Goal: Transaction & Acquisition: Purchase product/service

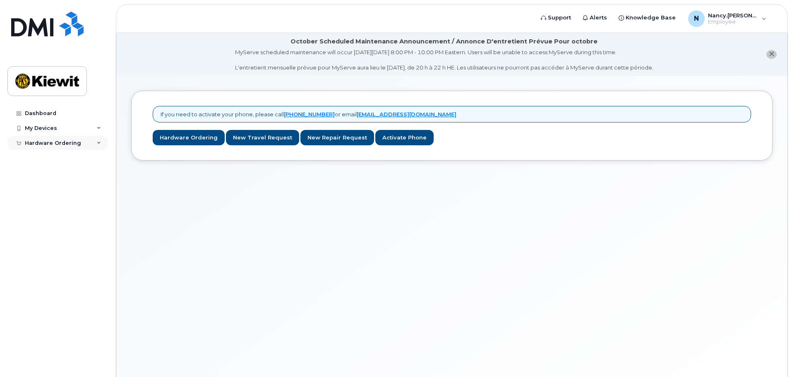
click at [101, 139] on div "Hardware Ordering" at bounding box center [57, 143] width 100 height 15
click at [67, 154] on link "New Order" at bounding box center [65, 158] width 86 height 16
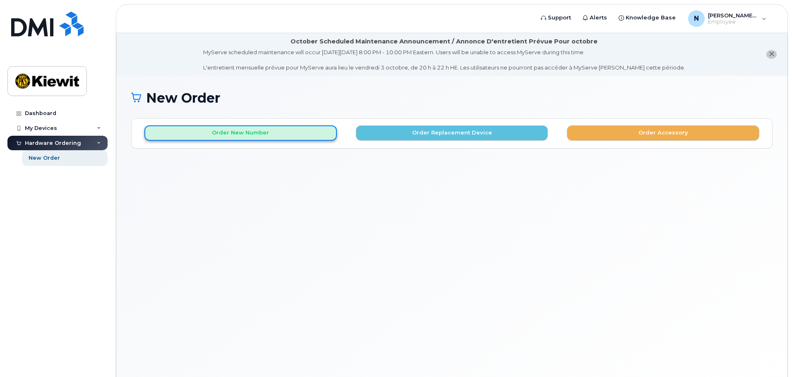
click at [247, 132] on button "Order New Number" at bounding box center [240, 132] width 192 height 15
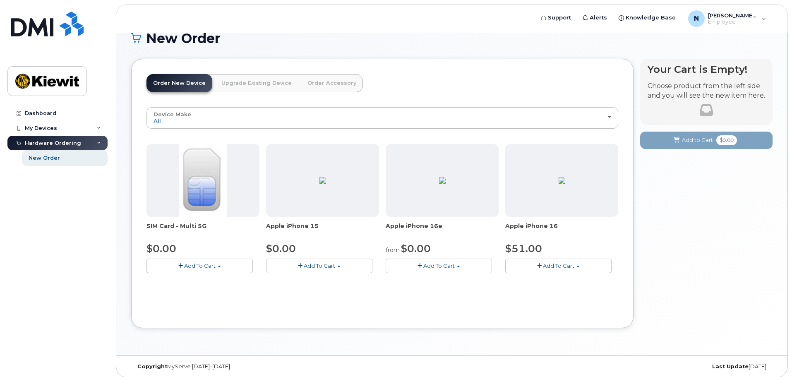
scroll to position [65, 0]
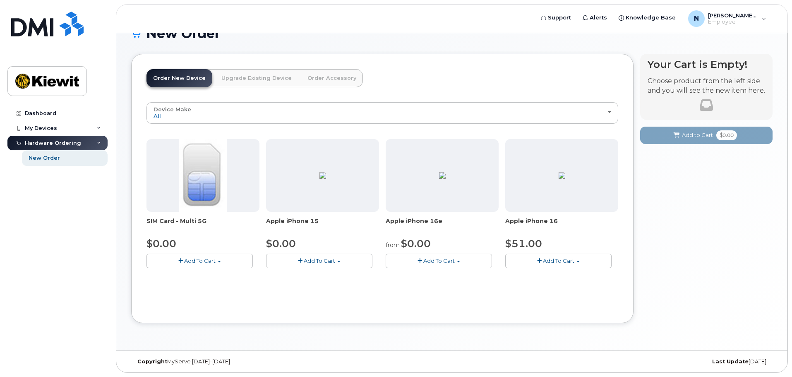
drag, startPoint x: 442, startPoint y: 221, endPoint x: 385, endPoint y: 226, distance: 57.3
click at [385, 226] on div "SIM Card - Multi 5G $0.00 Add To Cart $0.00 - New Activation Apple iPhone 15 $0…" at bounding box center [382, 210] width 472 height 142
copy span "Apple iPhone 16e"
click at [459, 258] on button "Add To Cart" at bounding box center [439, 261] width 106 height 14
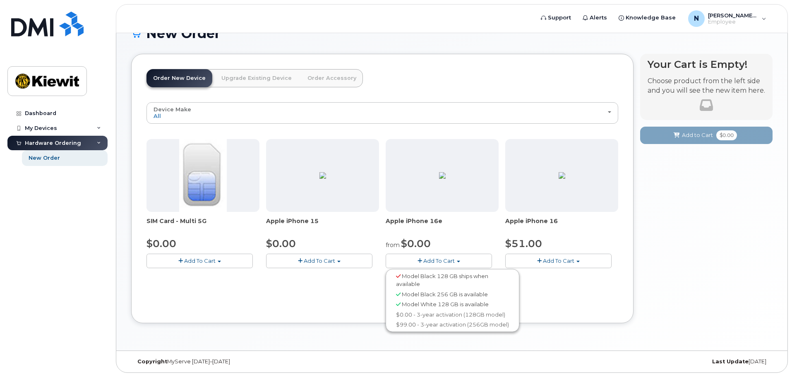
click at [421, 304] on span "Model White 128 GB is available" at bounding box center [445, 304] width 87 height 7
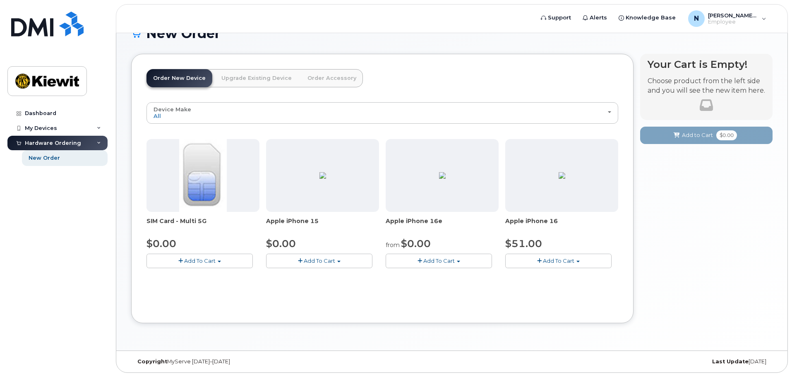
click at [473, 261] on button "Add To Cart" at bounding box center [439, 261] width 106 height 14
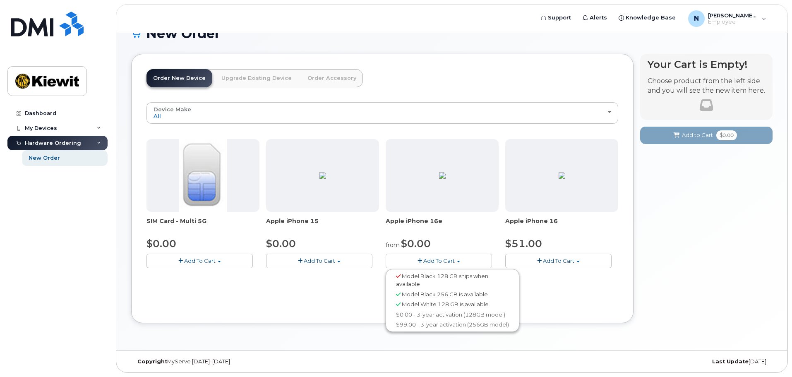
click at [471, 296] on span "Model Black 256 GB is available" at bounding box center [445, 294] width 86 height 7
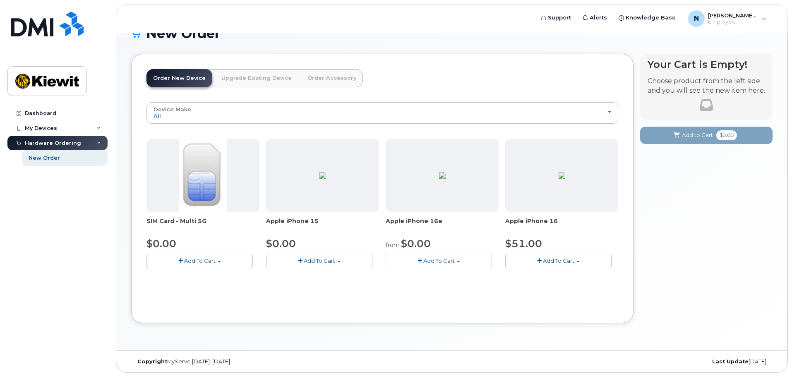
click at [469, 258] on button "Add To Cart" at bounding box center [439, 261] width 106 height 14
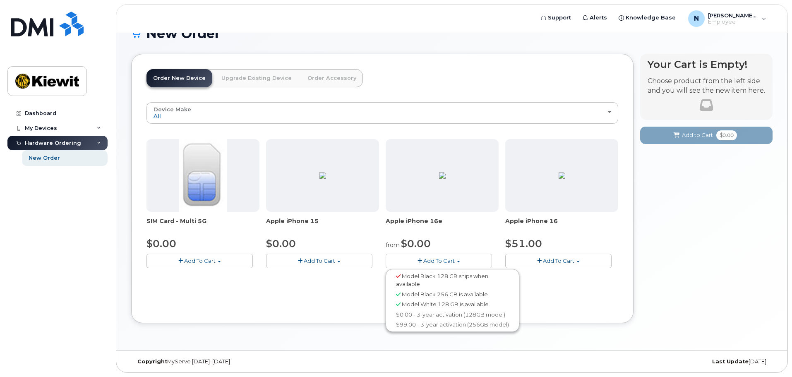
click at [413, 296] on span "Model Black 256 GB is available" at bounding box center [445, 294] width 86 height 7
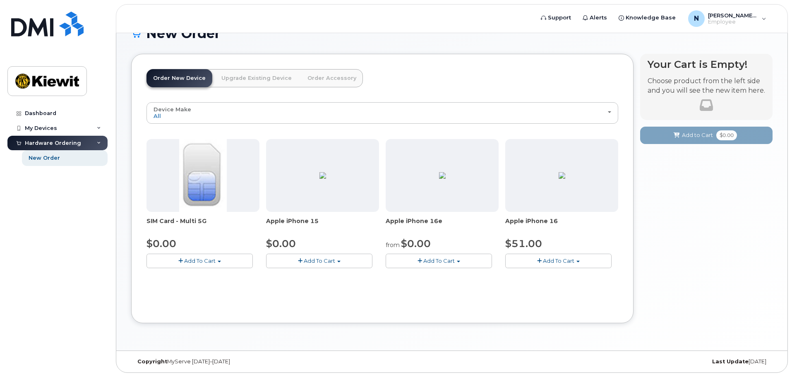
click at [442, 264] on button "Add To Cart" at bounding box center [439, 261] width 106 height 14
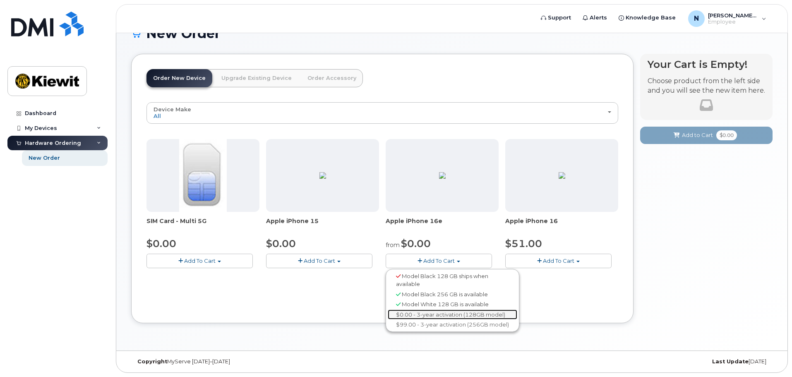
click at [462, 316] on link "$0.00 - 3-year activation (128GB model)" at bounding box center [452, 314] width 129 height 10
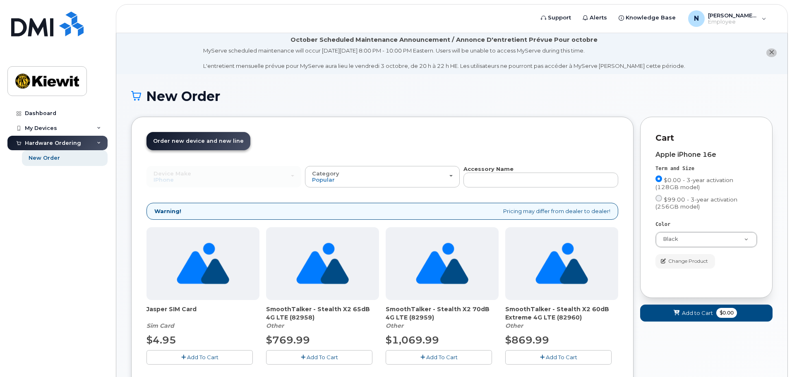
scroll to position [0, 0]
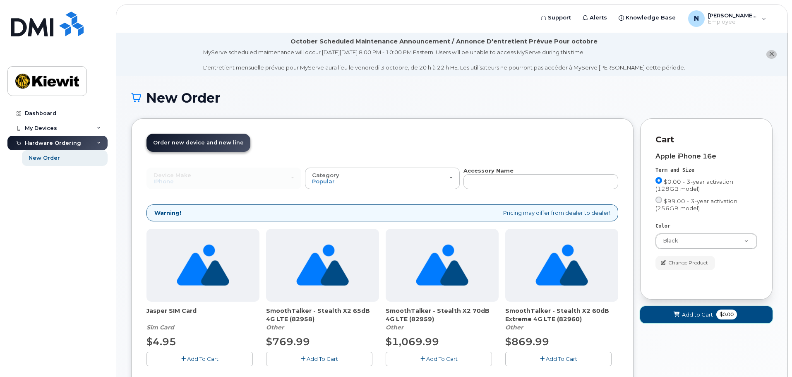
click at [673, 311] on span at bounding box center [677, 315] width 8 height 8
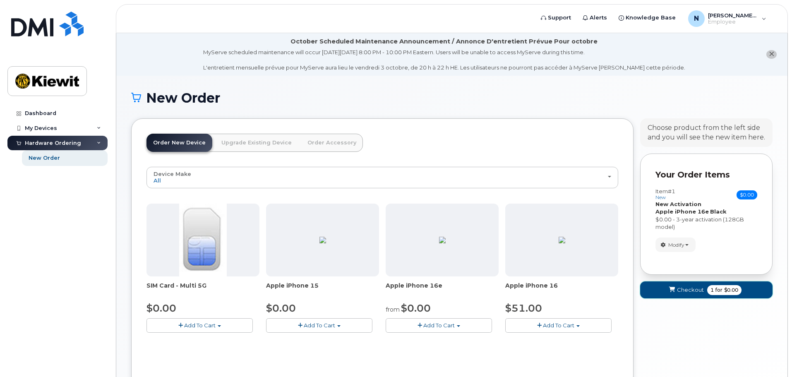
click at [695, 292] on span "Checkout" at bounding box center [690, 290] width 27 height 8
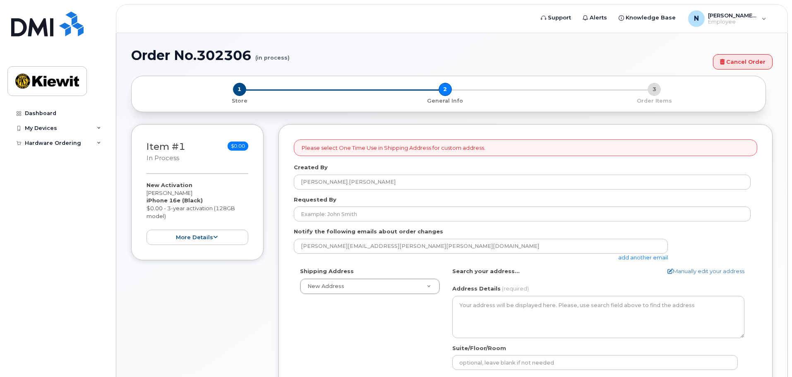
select select
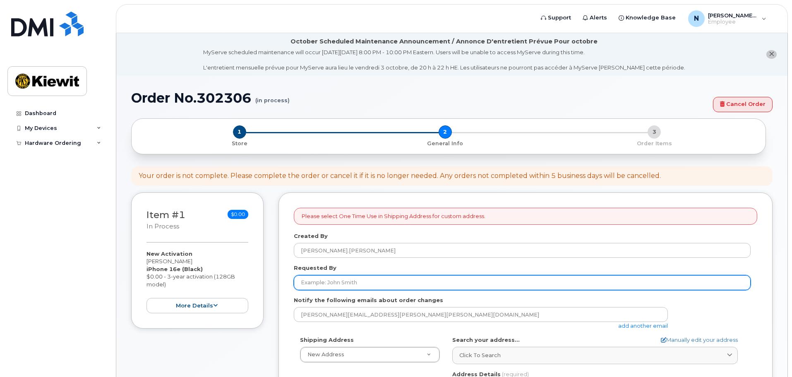
click at [425, 287] on input "Requested By" at bounding box center [522, 282] width 457 height 15
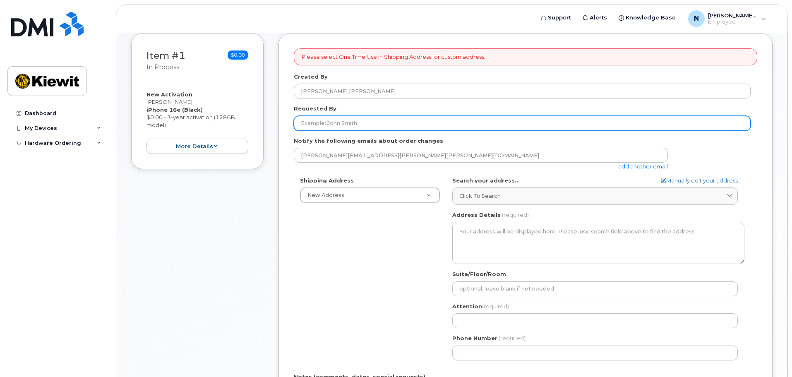
scroll to position [165, 0]
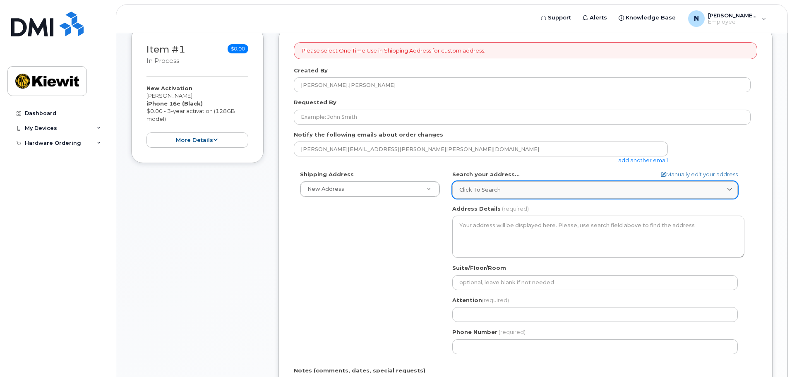
click at [475, 190] on span "Click to search" at bounding box center [479, 190] width 41 height 8
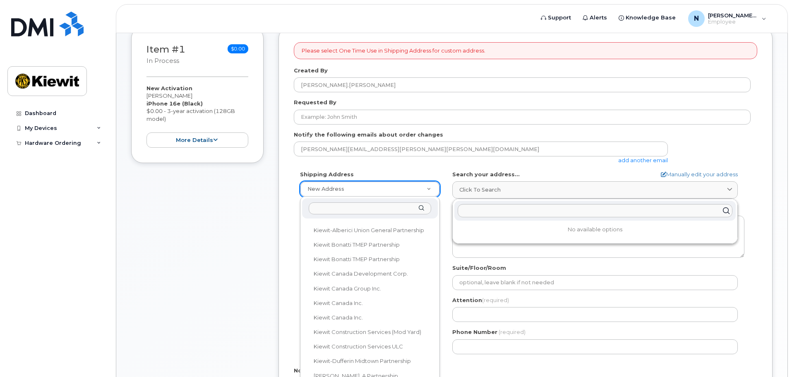
scroll to position [248, 0]
type input "d"
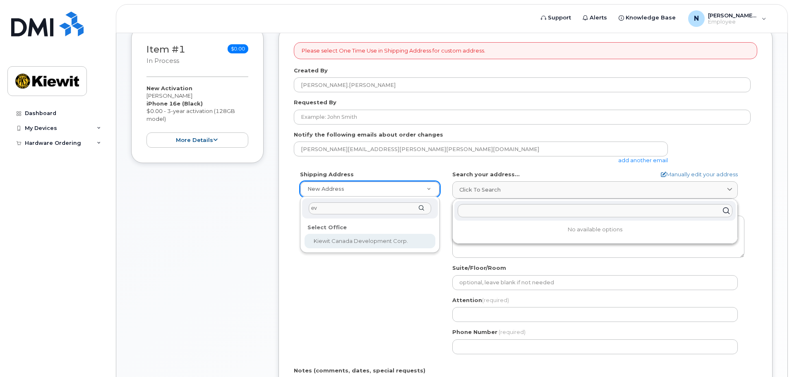
type input "e"
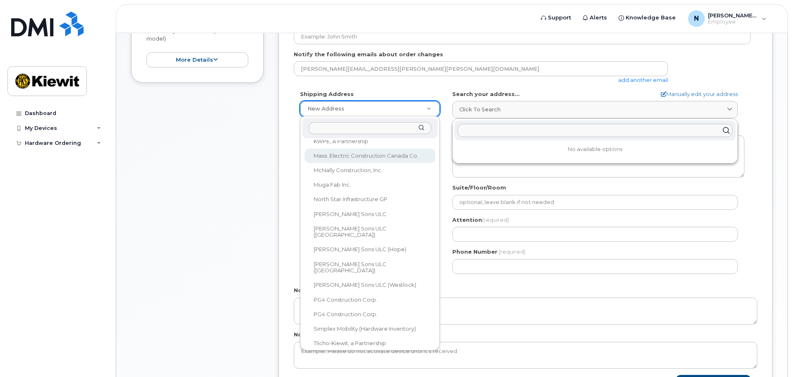
scroll to position [248, 0]
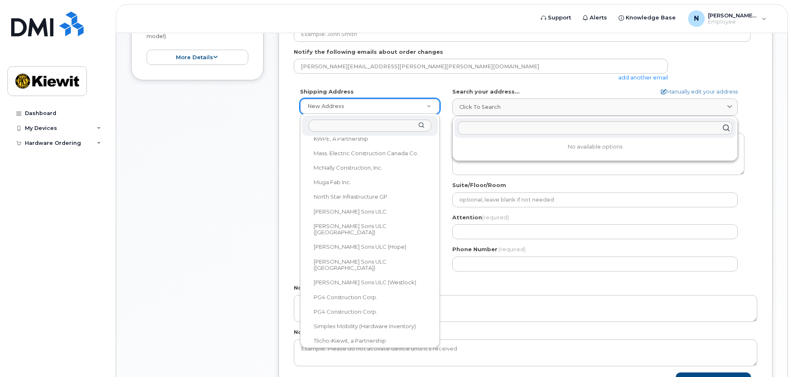
drag, startPoint x: 443, startPoint y: 280, endPoint x: 443, endPoint y: 252, distance: 28.1
click at [443, 252] on body "Support Alerts Knowledge Base N Nancy.Reid Employee English Français Sign out D…" at bounding box center [396, 139] width 792 height 774
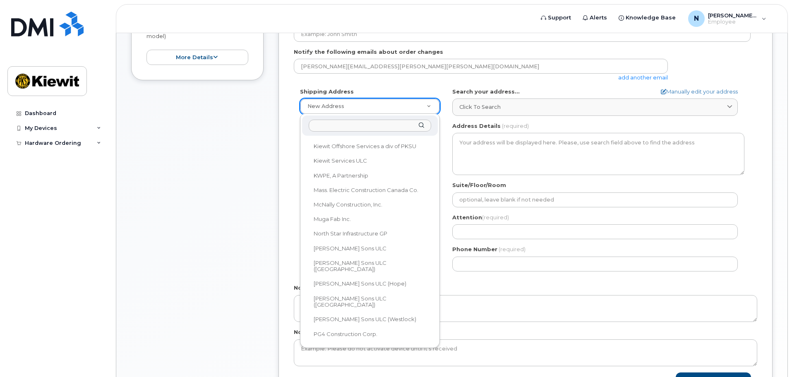
scroll to position [492, 0]
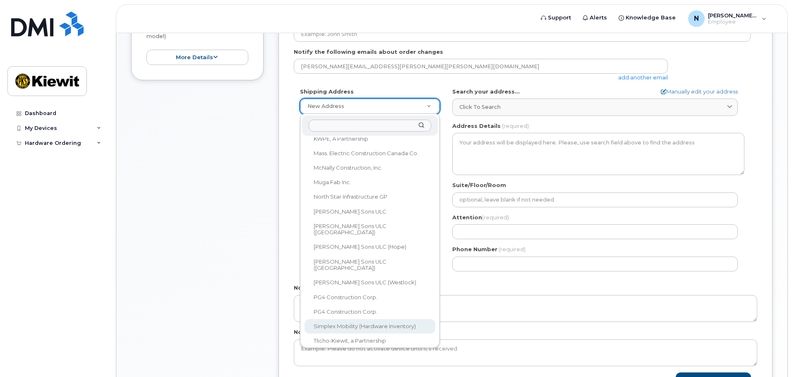
drag, startPoint x: 436, startPoint y: 290, endPoint x: 434, endPoint y: 305, distance: 15.5
click at [434, 305] on div "One Time Use New Address Select Office Beaver Marine Limited Cahill-Ganotec, Pa…" at bounding box center [370, 231] width 140 height 234
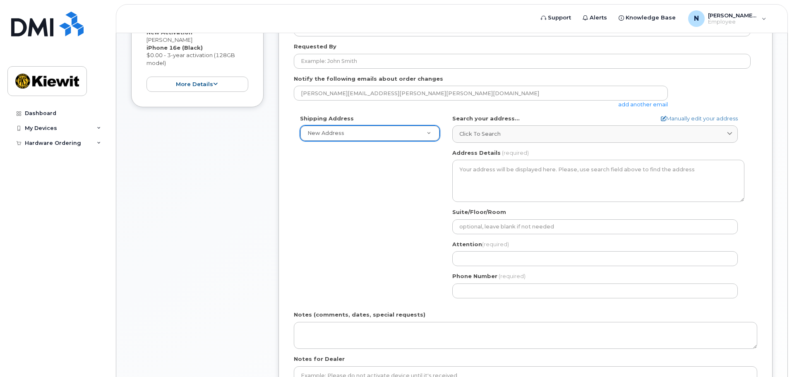
scroll to position [207, 0]
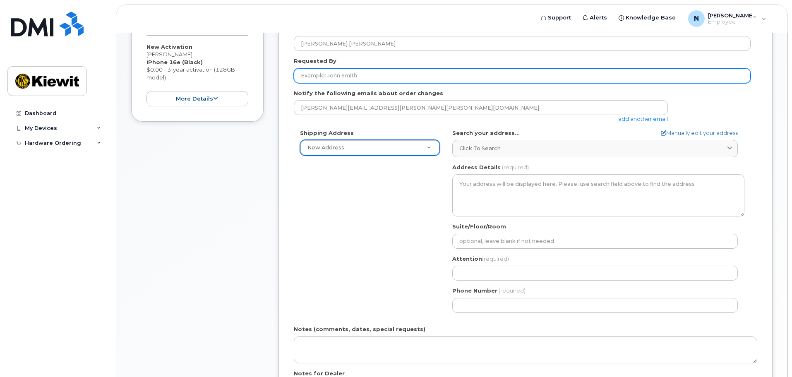
click at [345, 76] on input "Requested By" at bounding box center [522, 75] width 457 height 15
type input "[PERSON_NAME]"
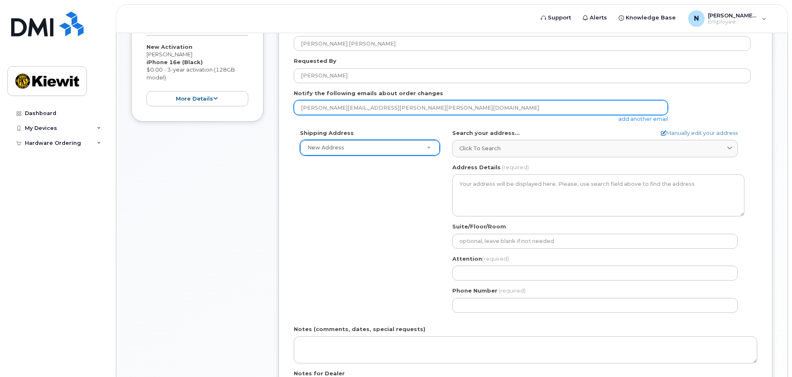
type input "ncrreid@gmail.com"
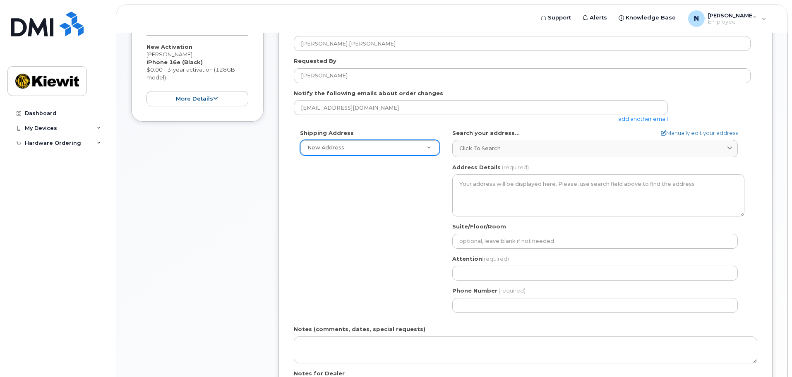
type input "209, 53222 RR 272"
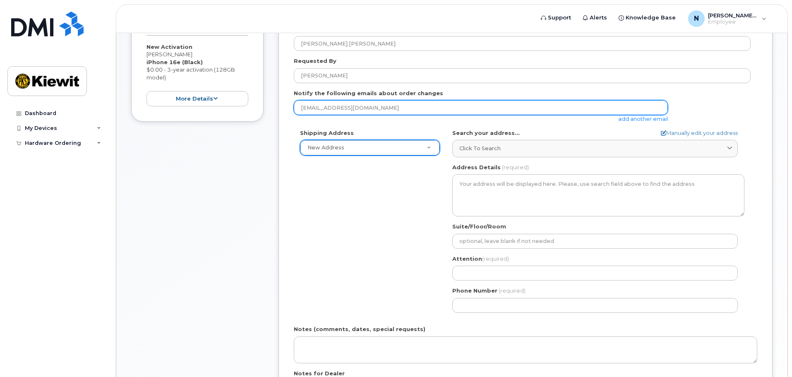
drag, startPoint x: 358, startPoint y: 104, endPoint x: 249, endPoint y: 108, distance: 109.3
click at [249, 108] on div "Item #1 in process $0.00 New Activation Nancy Reid iPhone 16e (Black) $0.00 - 3…" at bounding box center [451, 221] width 641 height 471
type input "nancy.reid@kiewit.com"
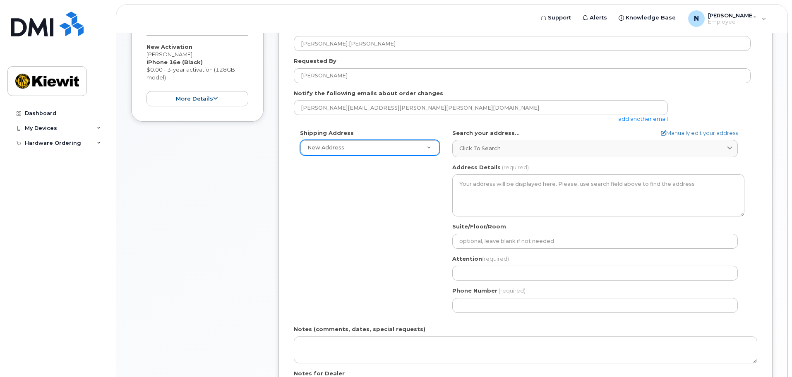
click at [279, 273] on div "Please select One Time Use in Shipping Address for custom address. Created By N…" at bounding box center [525, 215] width 494 height 459
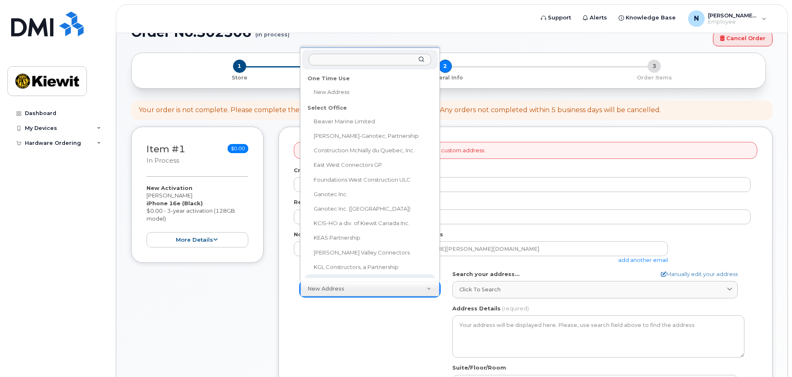
scroll to position [7, 0]
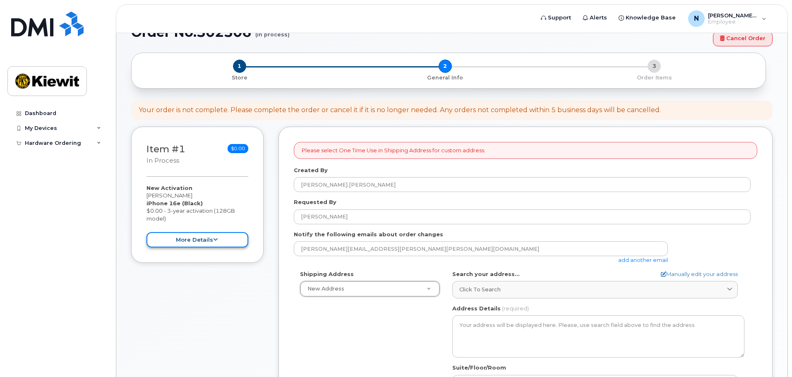
click at [215, 239] on icon at bounding box center [215, 239] width 5 height 5
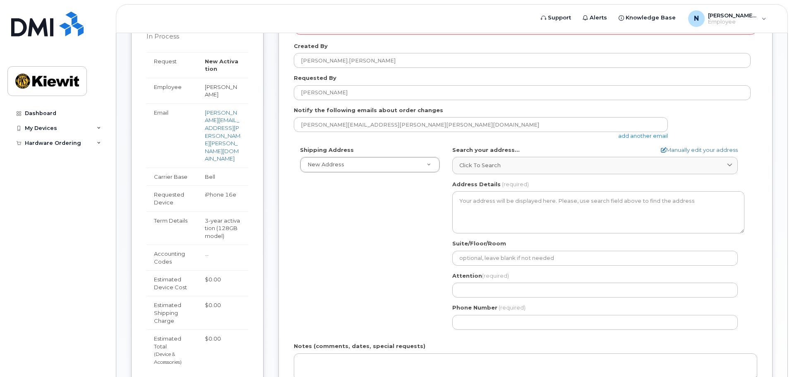
scroll to position [231, 0]
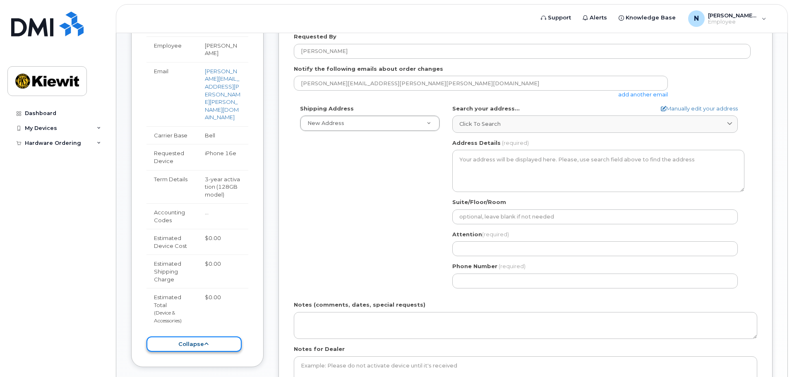
click at [224, 336] on button "collapse" at bounding box center [193, 343] width 95 height 15
click at [224, 313] on div "Item #1 in process $0.00 New Activation Nancy Reid iPhone 16e (Black) $0.00 - 3…" at bounding box center [197, 196] width 132 height 471
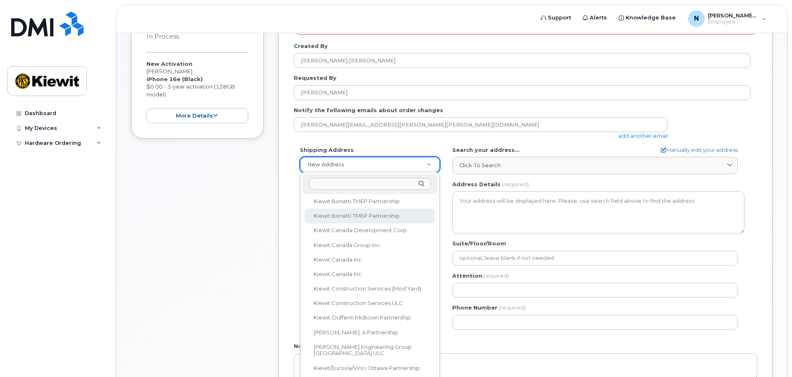
scroll to position [290, 0]
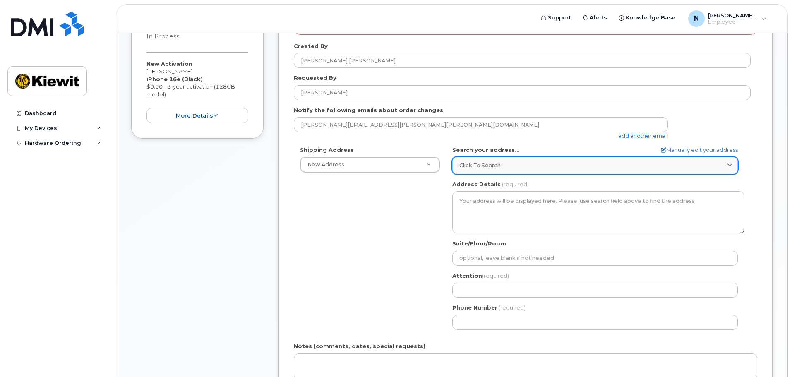
click at [480, 165] on span "Click to search" at bounding box center [479, 165] width 41 height 8
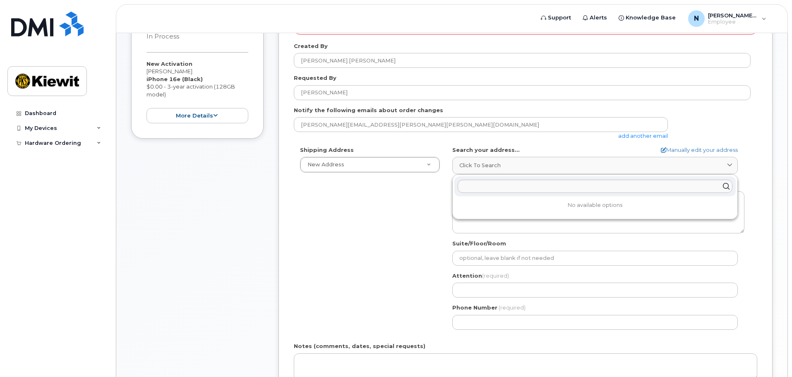
click at [400, 201] on div "Shipping Address New Address New Address Beaver Marine Limited Cahill-Ganotec, …" at bounding box center [522, 241] width 457 height 190
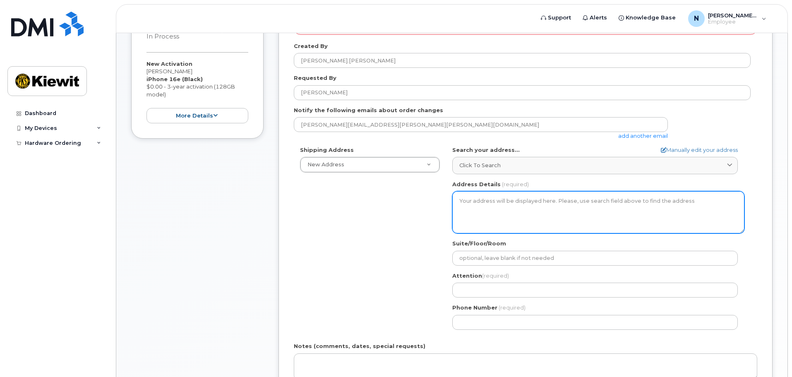
click at [500, 222] on textarea "Address Details" at bounding box center [598, 212] width 292 height 42
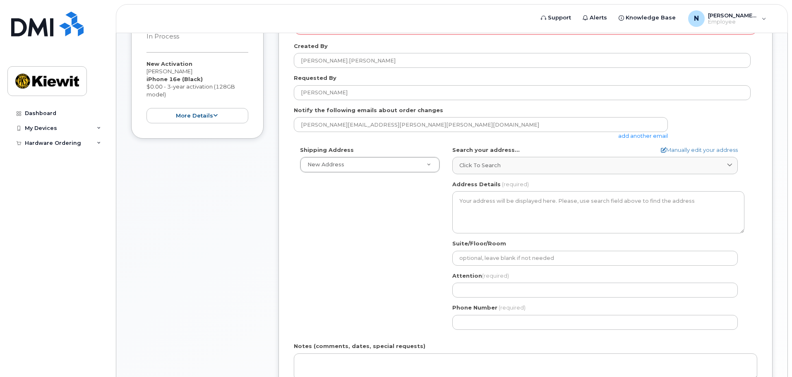
click at [505, 176] on div "AB Search your address... Manually edit your address Click to search No availab…" at bounding box center [598, 241] width 304 height 190
click at [719, 150] on link "Manually edit your address" at bounding box center [699, 150] width 77 height 8
select select
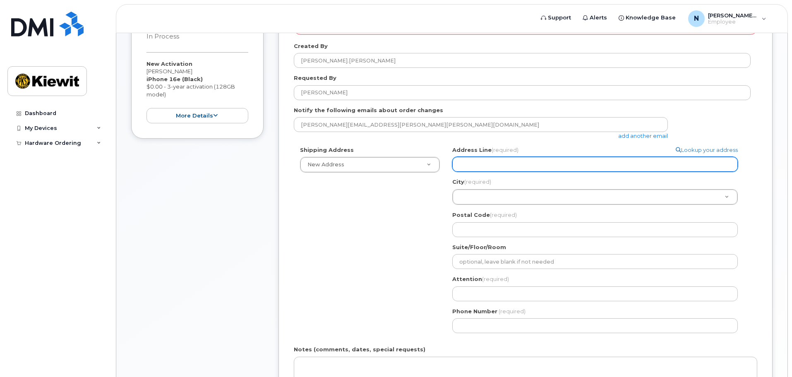
click at [514, 166] on input "Address Line (required)" at bounding box center [594, 164] width 285 height 15
type input "209, 53222 RR 272"
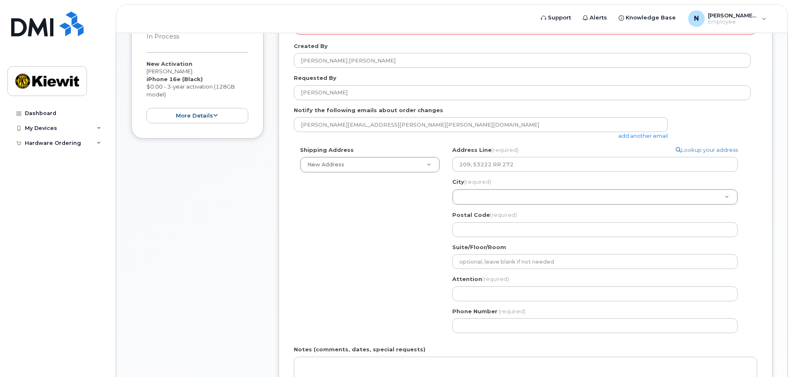
type input "Spruce Grove"
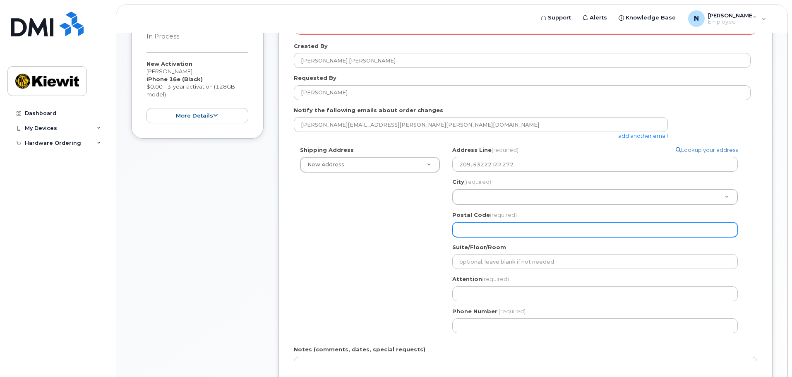
type input "T7X3N8"
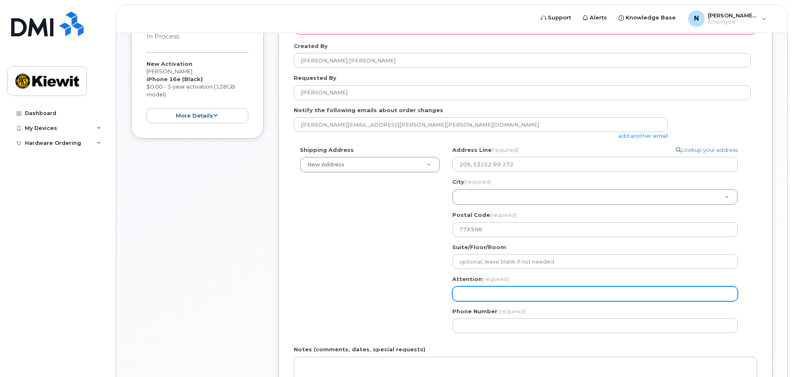
type input "[PERSON_NAME]"
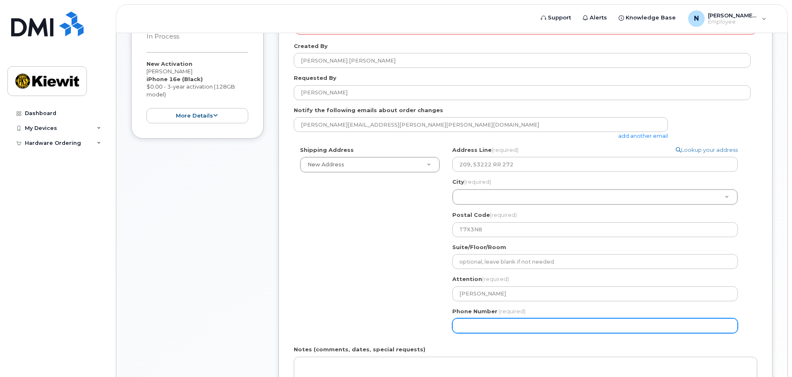
type input "7803183279"
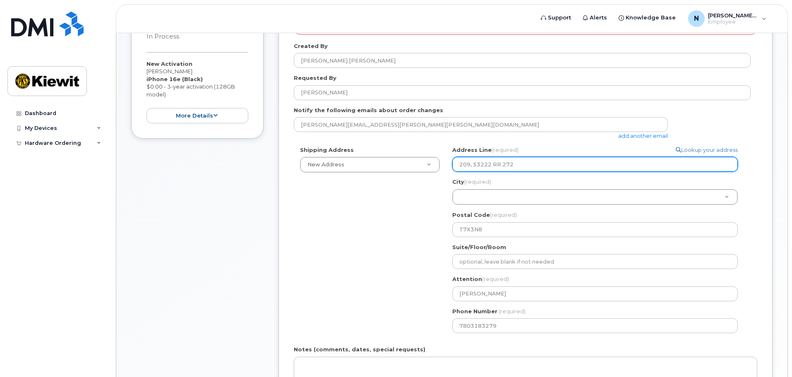
select select
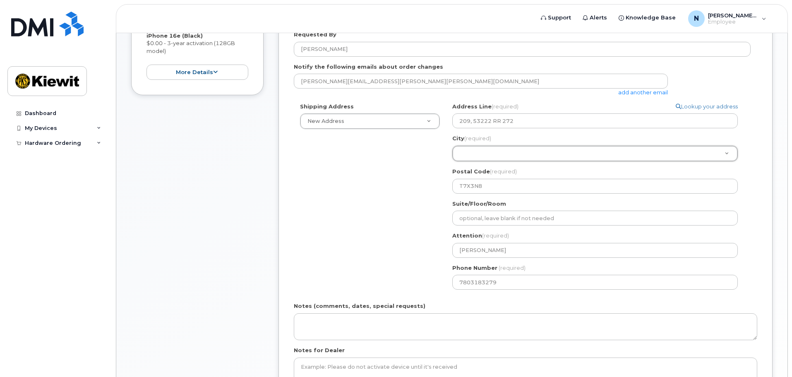
scroll to position [231, 0]
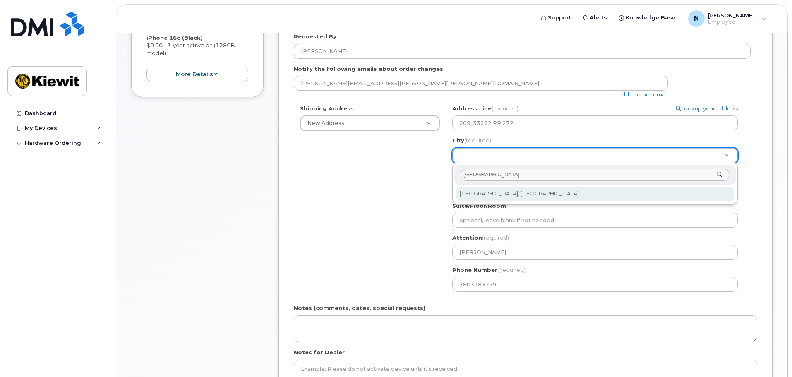
type input "Spruce Grove"
select select
type input "475"
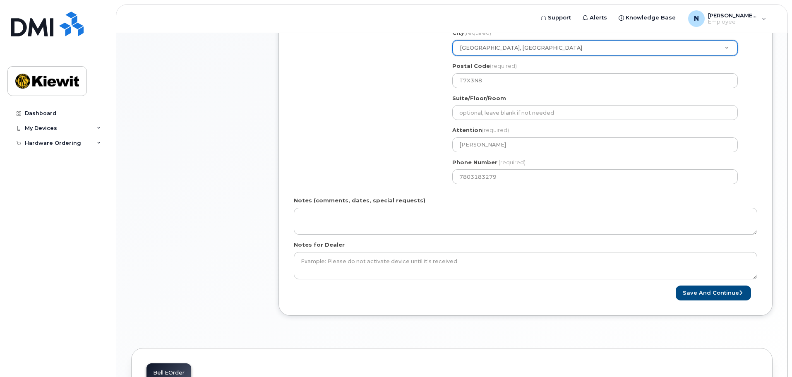
scroll to position [355, 0]
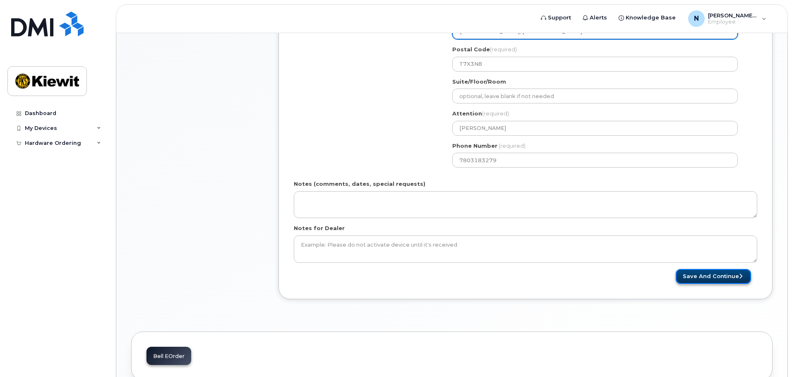
click at [724, 276] on button "Save and Continue" at bounding box center [712, 276] width 75 height 15
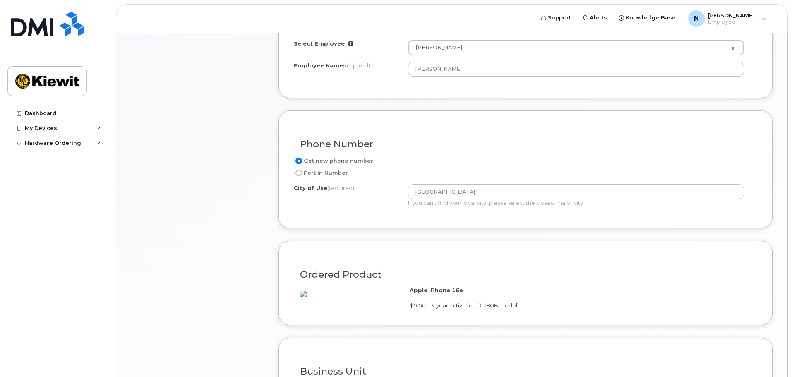
scroll to position [372, 0]
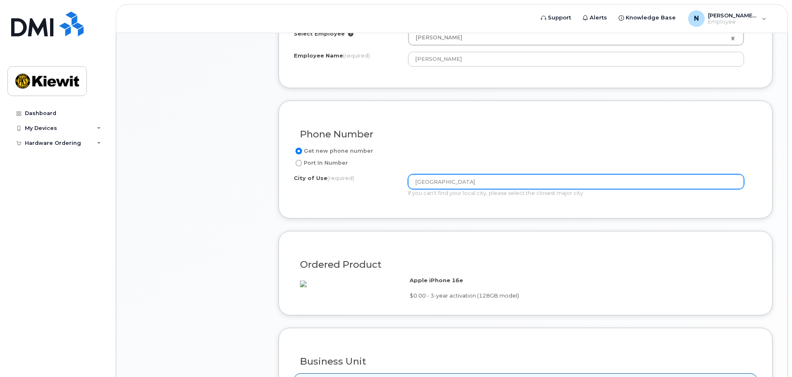
click at [479, 186] on input "Fording River Road" at bounding box center [576, 181] width 336 height 15
drag, startPoint x: 467, startPoint y: 183, endPoint x: 404, endPoint y: 181, distance: 62.5
click at [404, 181] on div "City of Use (required) Fording River Road If you can't find your local city, pl…" at bounding box center [522, 185] width 457 height 23
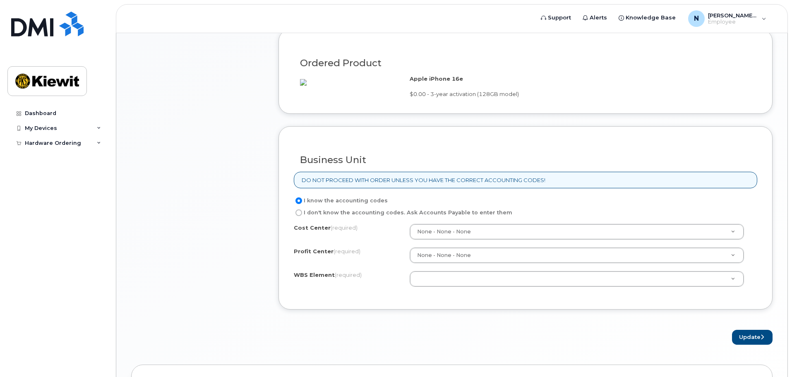
scroll to position [579, 0]
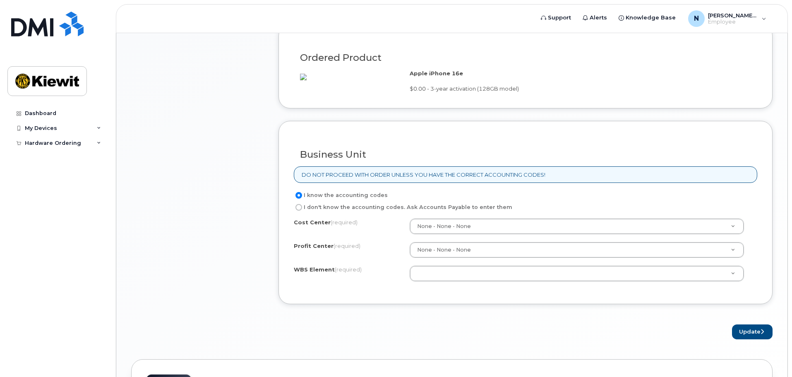
click at [297, 211] on input "I don't know the accounting codes. Ask Accounts Payable to enter them" at bounding box center [298, 207] width 7 height 7
radio input "true"
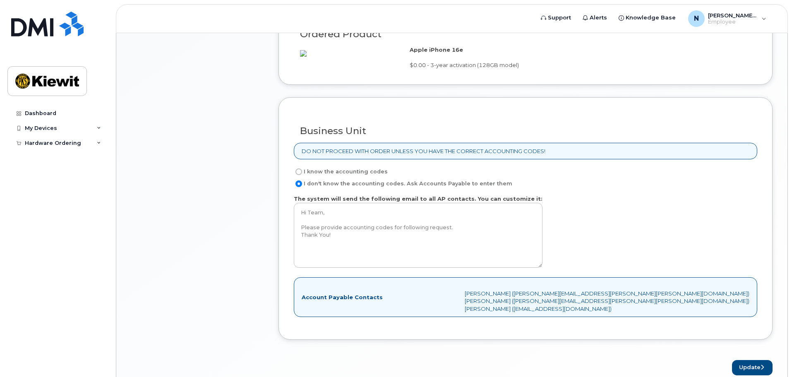
scroll to position [662, 0]
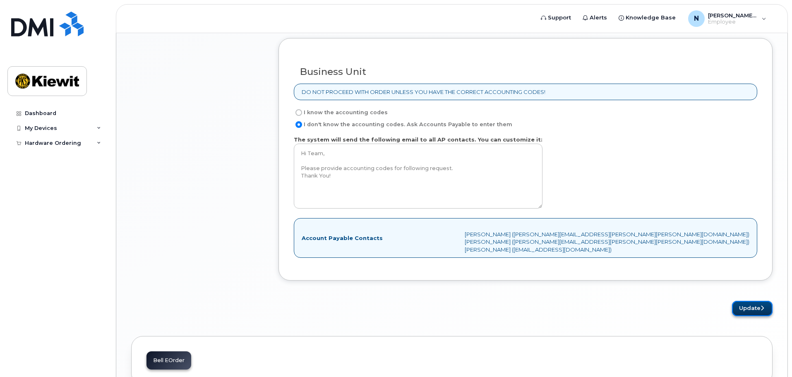
click at [739, 316] on button "Update" at bounding box center [752, 308] width 41 height 15
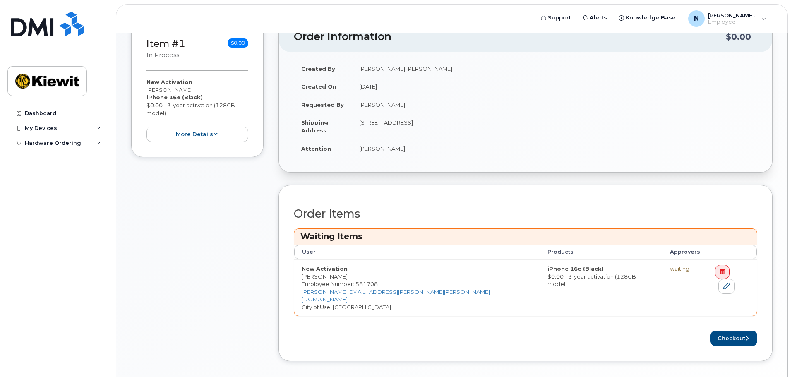
scroll to position [306, 0]
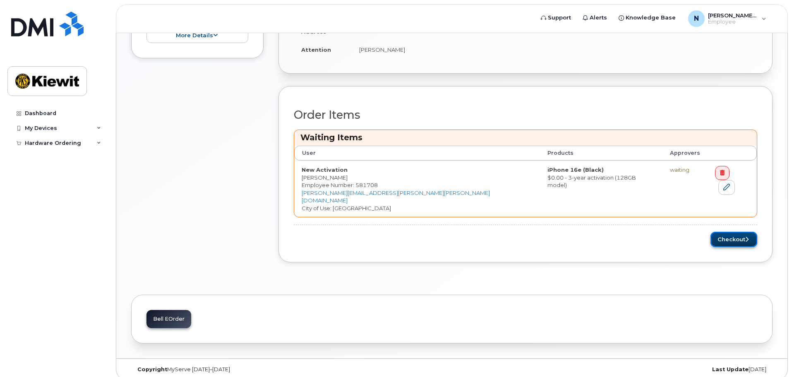
click at [724, 232] on button "Checkout" at bounding box center [733, 239] width 47 height 15
